Goal: Transaction & Acquisition: Book appointment/travel/reservation

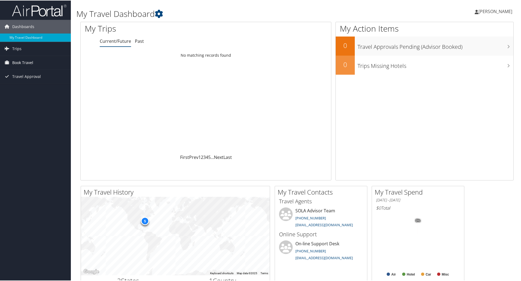
click at [17, 61] on span "Book Travel" at bounding box center [22, 62] width 21 height 14
click at [21, 82] on link "Book/Manage Online Trips" at bounding box center [35, 81] width 71 height 8
